Goal: Task Accomplishment & Management: Complete application form

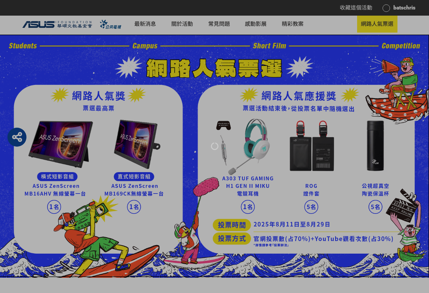
click at [247, 68] on img at bounding box center [214, 156] width 429 height 243
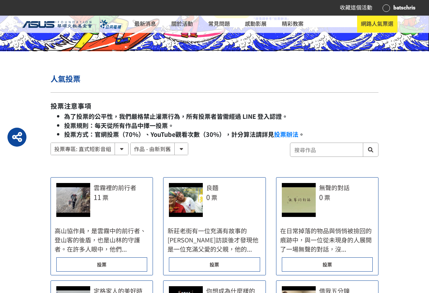
scroll to position [282, 0]
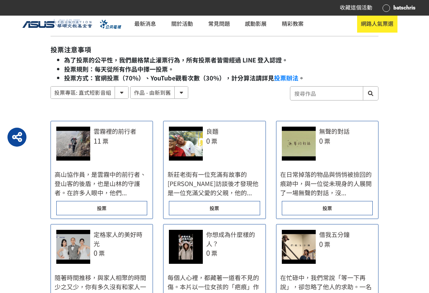
click at [112, 207] on div "投票" at bounding box center [101, 208] width 91 height 14
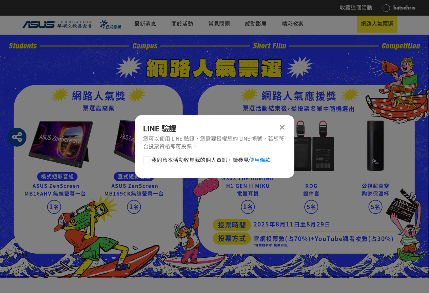
scroll to position [0, 0]
click at [174, 159] on span "我同意本活動收集我的個人資訊，請參見 使用條款" at bounding box center [210, 160] width 119 height 8
click at [148, 159] on input "我同意本活動收集我的個人資訊，請參見 使用條款" at bounding box center [145, 160] width 4 height 4
checkbox input "false"
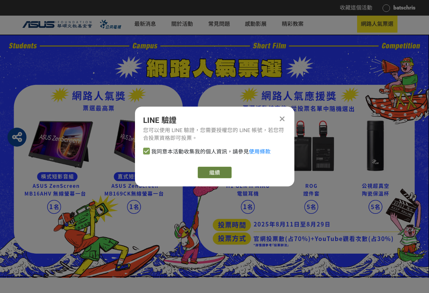
click at [206, 169] on link "繼續" at bounding box center [215, 172] width 34 height 12
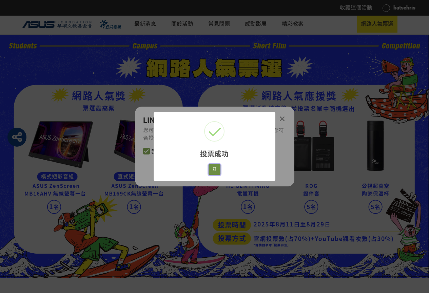
click at [216, 172] on button "好" at bounding box center [214, 169] width 12 height 11
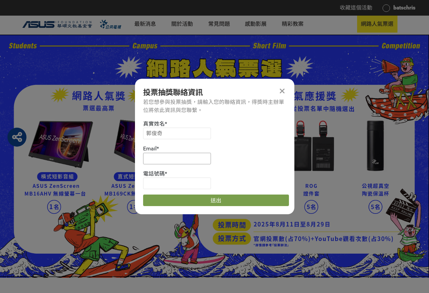
click at [172, 155] on input at bounding box center [177, 159] width 68 height 12
type input "[EMAIL_ADDRESS][DOMAIN_NAME]"
type input "0934146196"
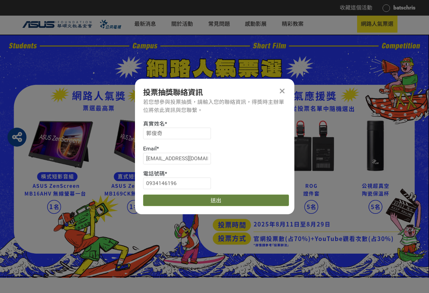
click at [228, 202] on button "送出" at bounding box center [216, 200] width 146 height 12
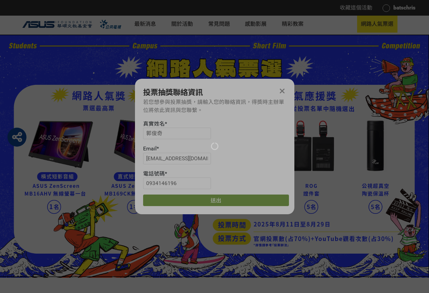
scroll to position [282, 0]
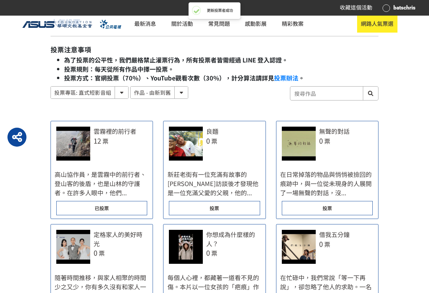
click at [215, 207] on span "投票" at bounding box center [213, 207] width 9 height 7
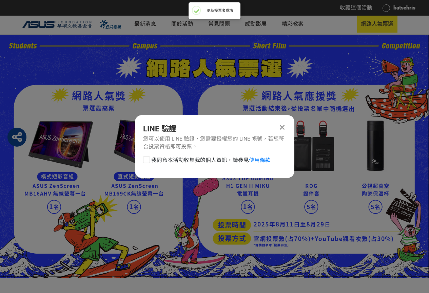
click at [200, 163] on span "我同意本活動收集我的個人資訊，請參見 使用條款" at bounding box center [210, 160] width 119 height 8
click at [148, 162] on input "我同意本活動收集我的個人資訊，請參見 使用條款" at bounding box center [145, 160] width 4 height 4
checkbox input "false"
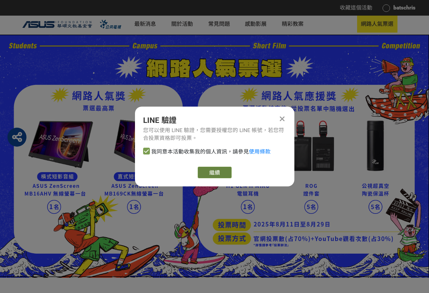
click at [215, 177] on button "繼續" at bounding box center [215, 172] width 34 height 12
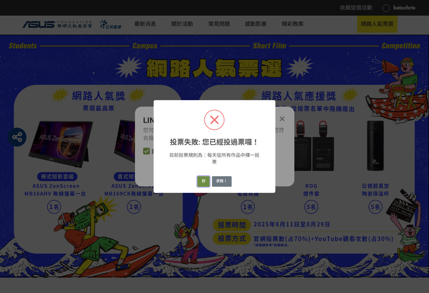
click at [203, 183] on button "好" at bounding box center [203, 181] width 12 height 11
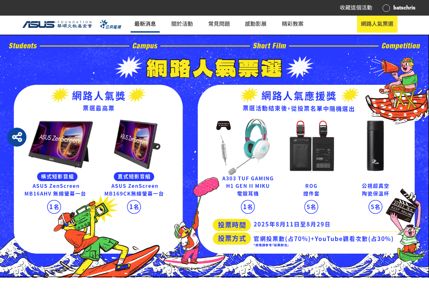
click at [149, 20] on link "最新消息" at bounding box center [144, 24] width 29 height 17
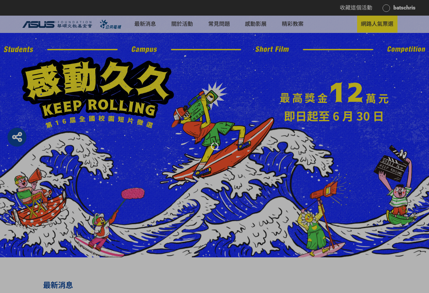
click at [361, 100] on div at bounding box center [214, 146] width 429 height 293
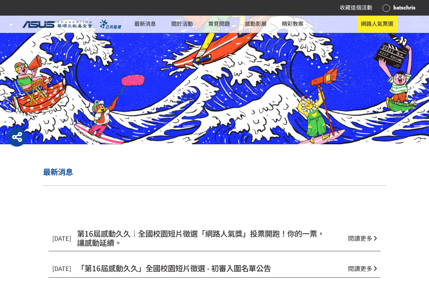
scroll to position [169, 0]
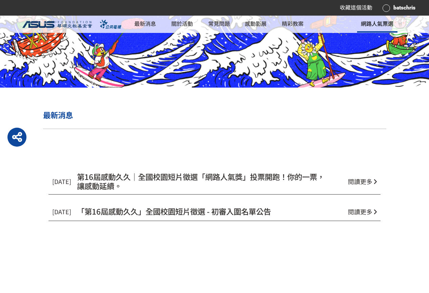
click at [377, 23] on span "網路人氣票選" at bounding box center [377, 23] width 33 height 8
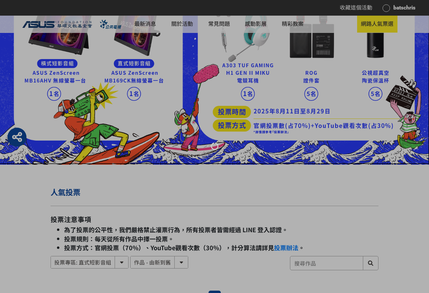
scroll to position [169, 0]
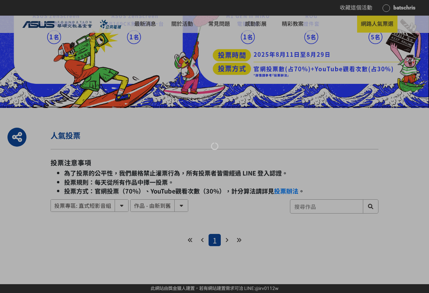
click at [258, 125] on div at bounding box center [214, 146] width 429 height 293
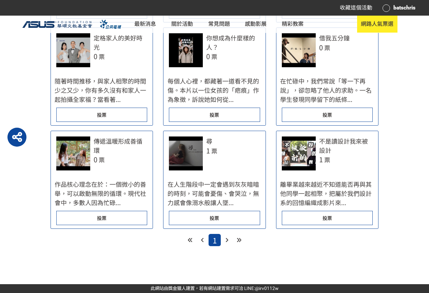
scroll to position [253, 0]
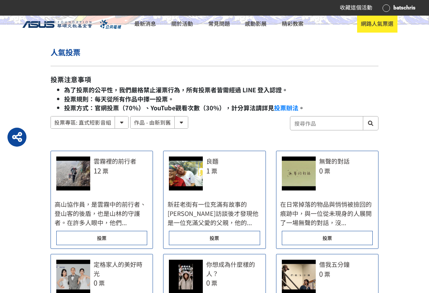
click at [250, 125] on div at bounding box center [309, 123] width 138 height 14
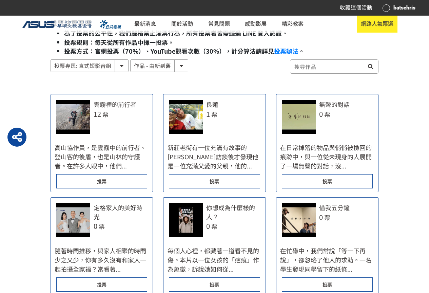
click at [334, 181] on div "投票" at bounding box center [327, 181] width 91 height 14
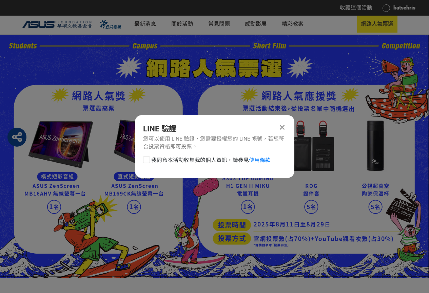
scroll to position [0, 0]
click at [199, 158] on span "我同意本活動收集我的個人資訊，請參見 使用條款" at bounding box center [210, 160] width 119 height 8
click at [148, 158] on input "我同意本活動收集我的個人資訊，請參見 使用條款" at bounding box center [145, 160] width 4 height 4
checkbox input "false"
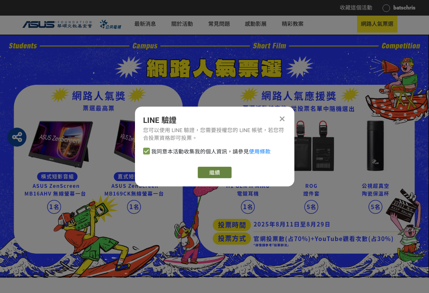
click at [212, 173] on button "繼續" at bounding box center [215, 172] width 34 height 12
